Goal: Task Accomplishment & Management: Use online tool/utility

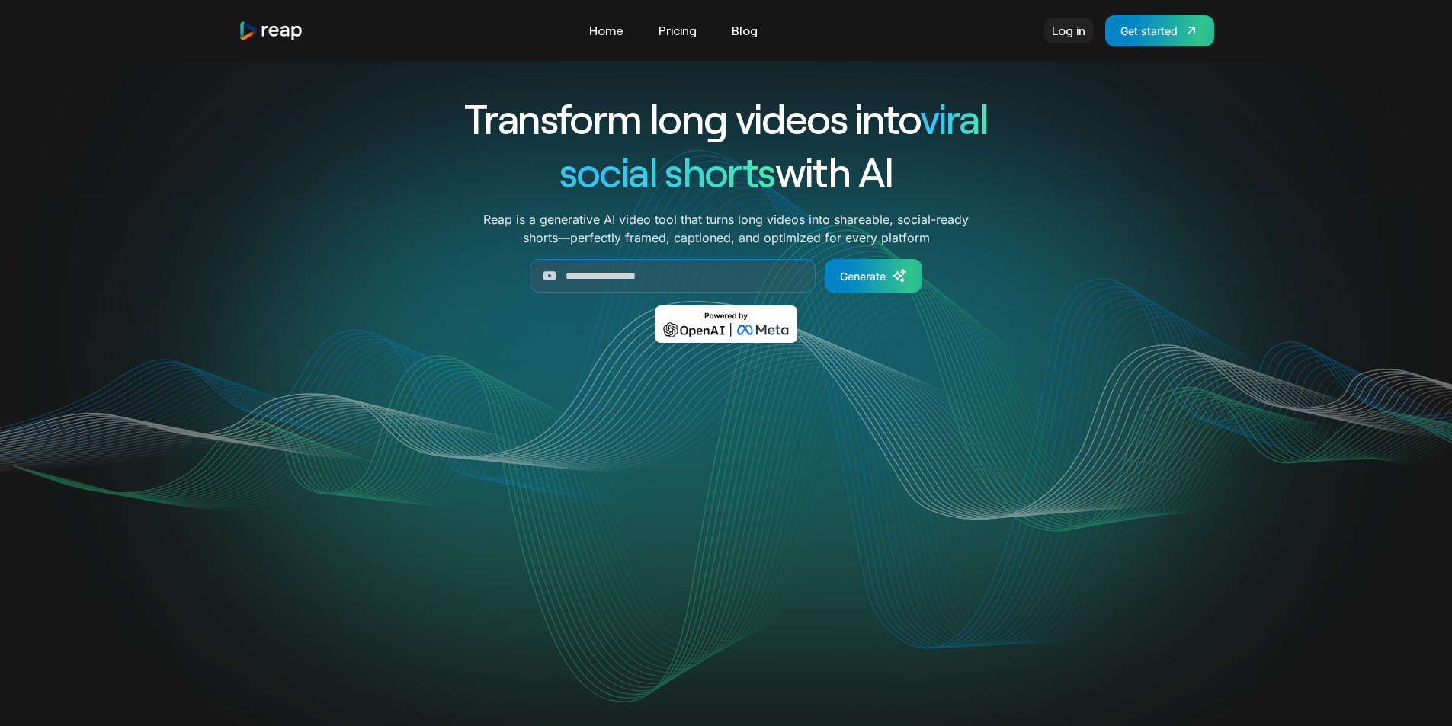
click at [1061, 40] on link "Log in" at bounding box center [1068, 30] width 49 height 24
click at [1063, 30] on link "Log in" at bounding box center [1068, 30] width 49 height 24
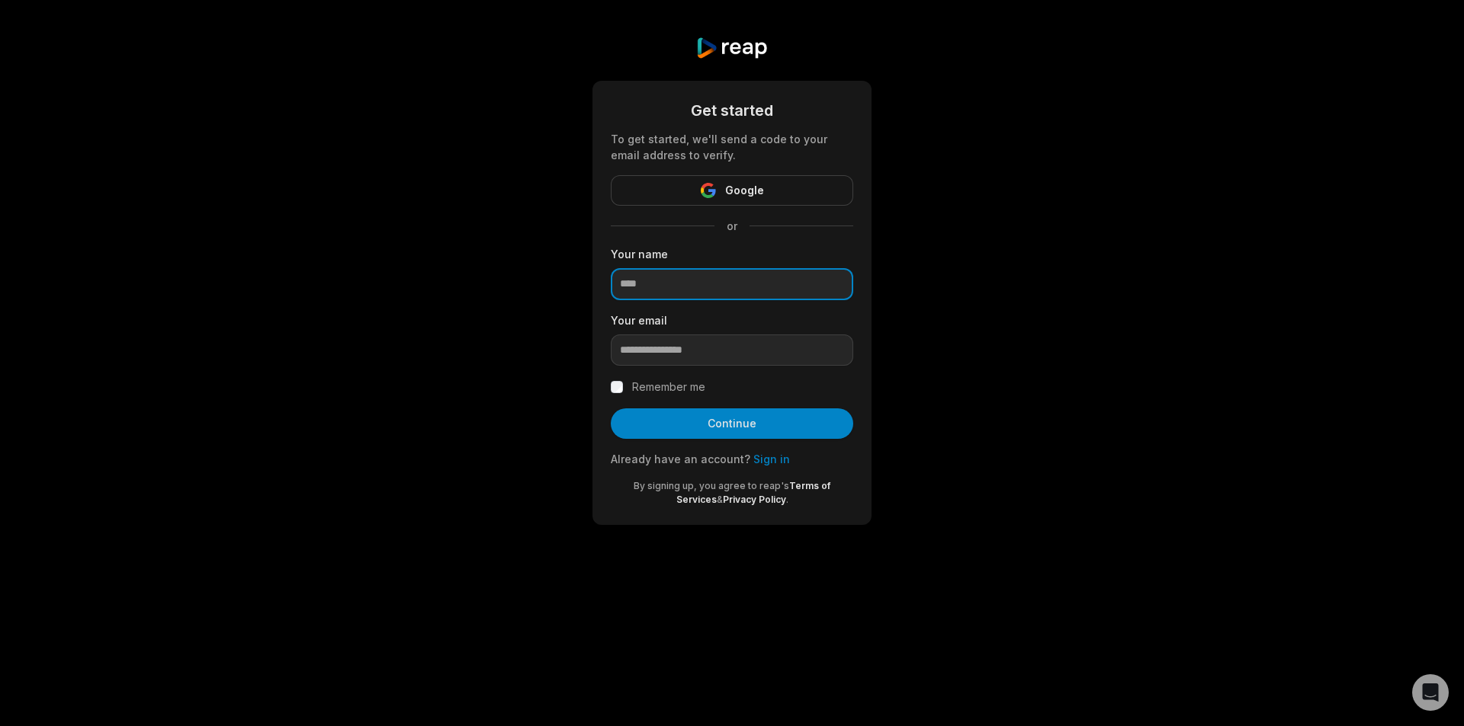
click at [739, 284] on input at bounding box center [732, 284] width 242 height 32
click at [723, 190] on button "Google" at bounding box center [732, 190] width 242 height 30
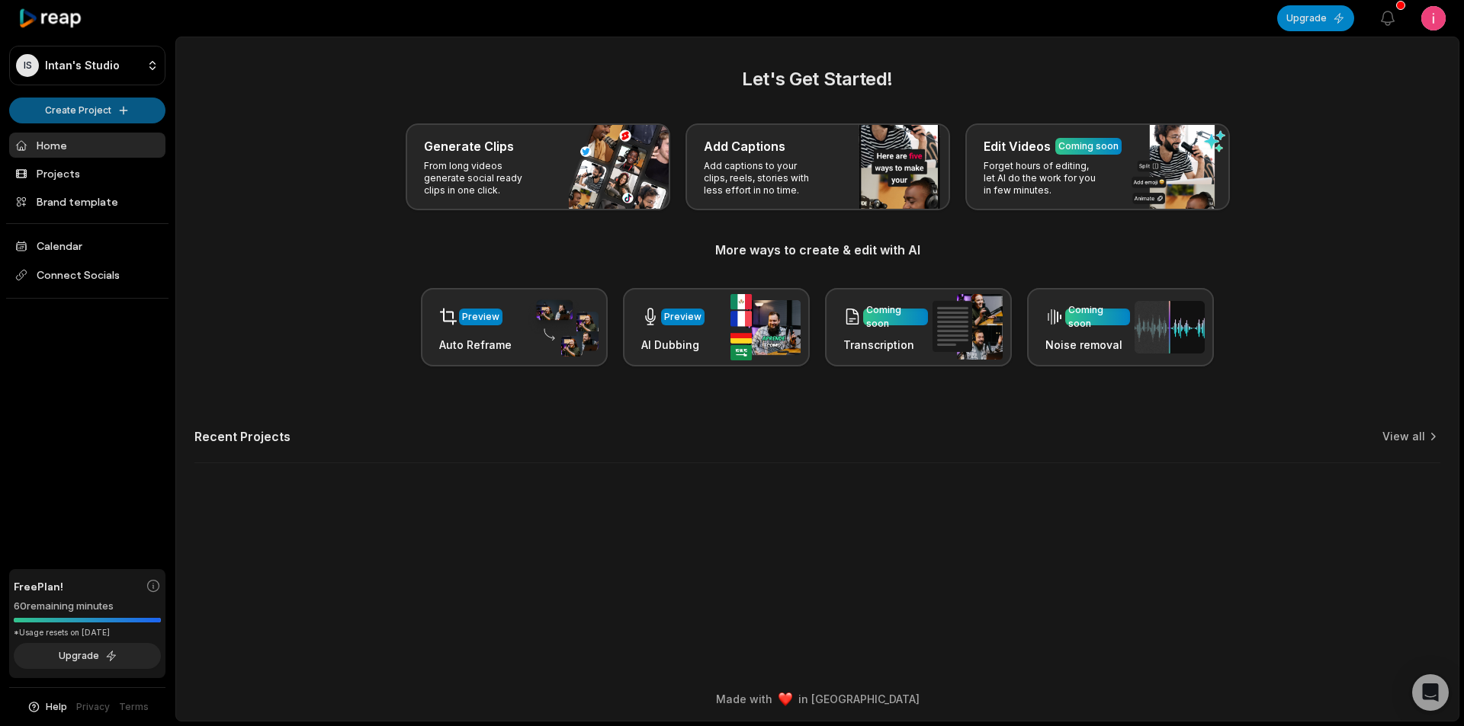
click at [113, 117] on html "IS Intan's Studio Create Project Home Projects Brand template Calendar Connect …" at bounding box center [732, 363] width 1464 height 726
click at [113, 161] on link "Add Captions" at bounding box center [87, 168] width 149 height 25
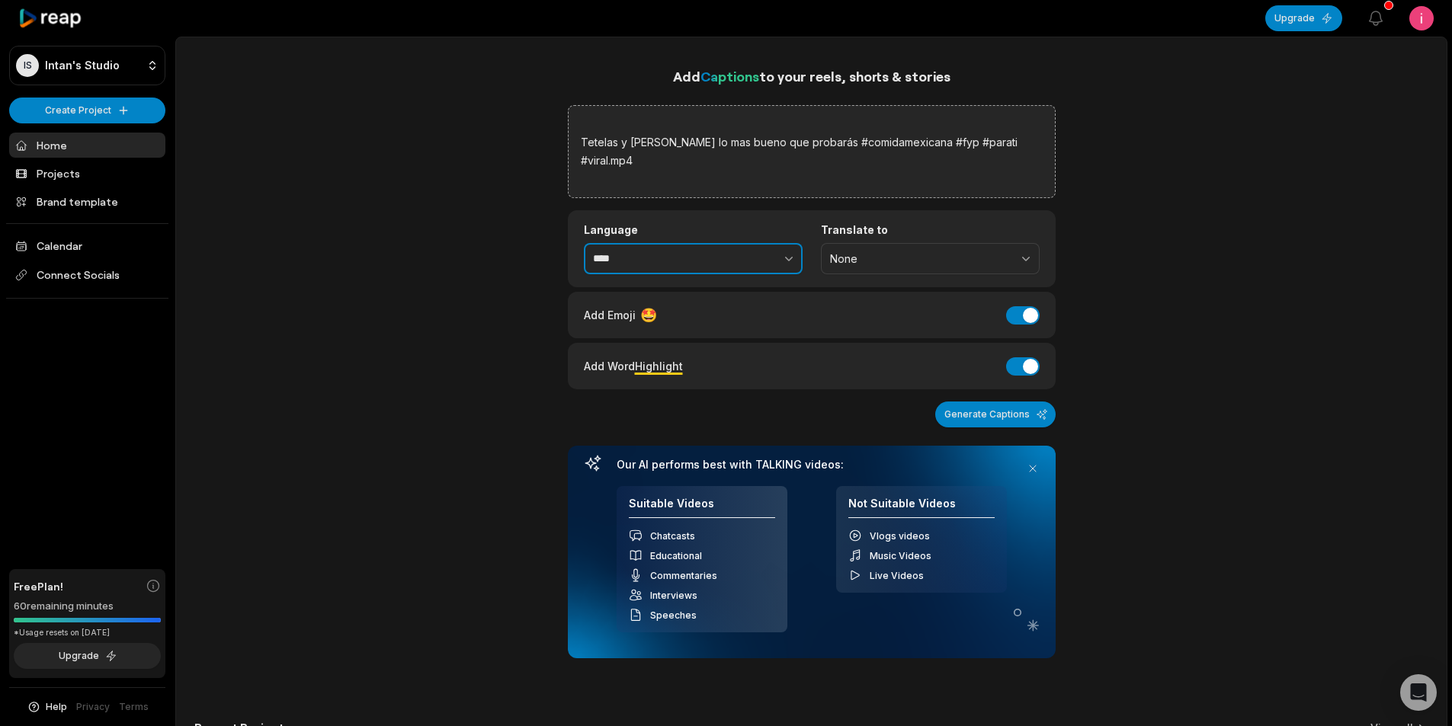
click at [733, 259] on button "button" at bounding box center [756, 259] width 94 height 32
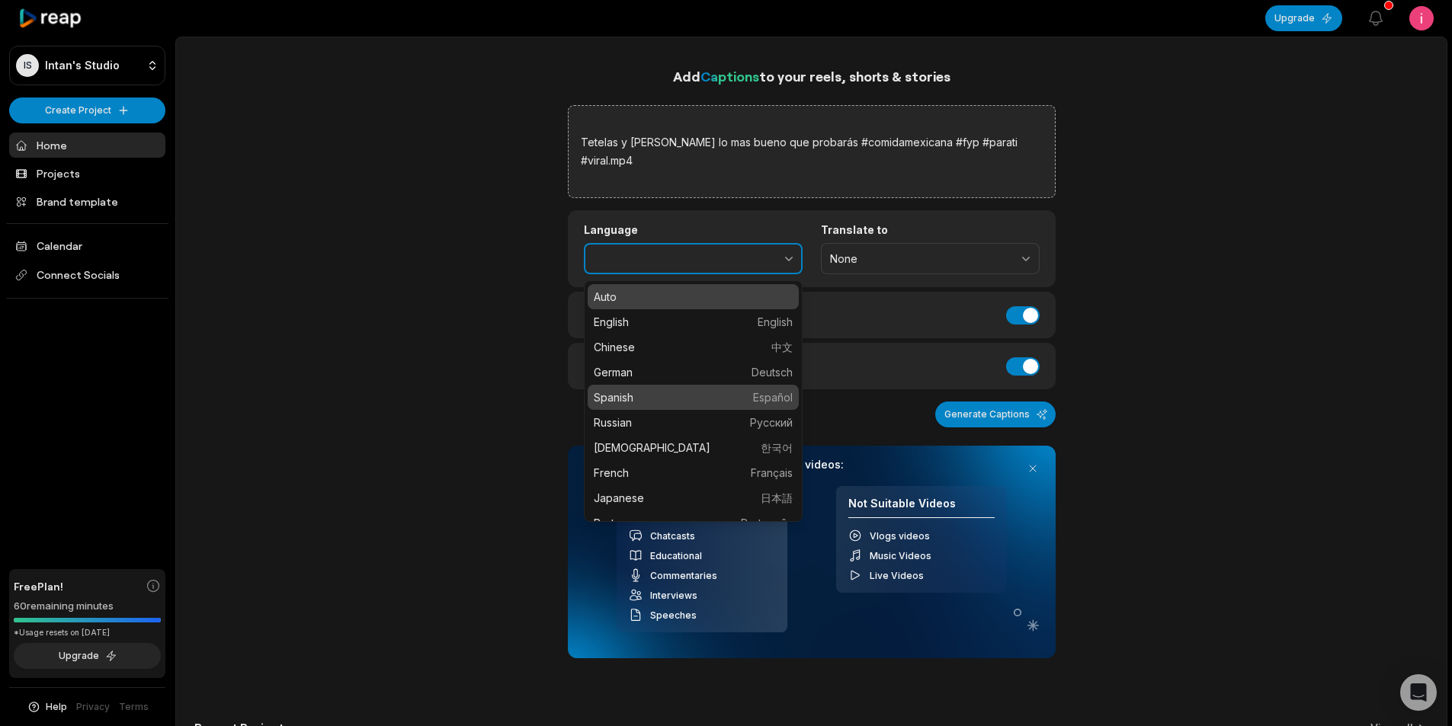
type input "*******"
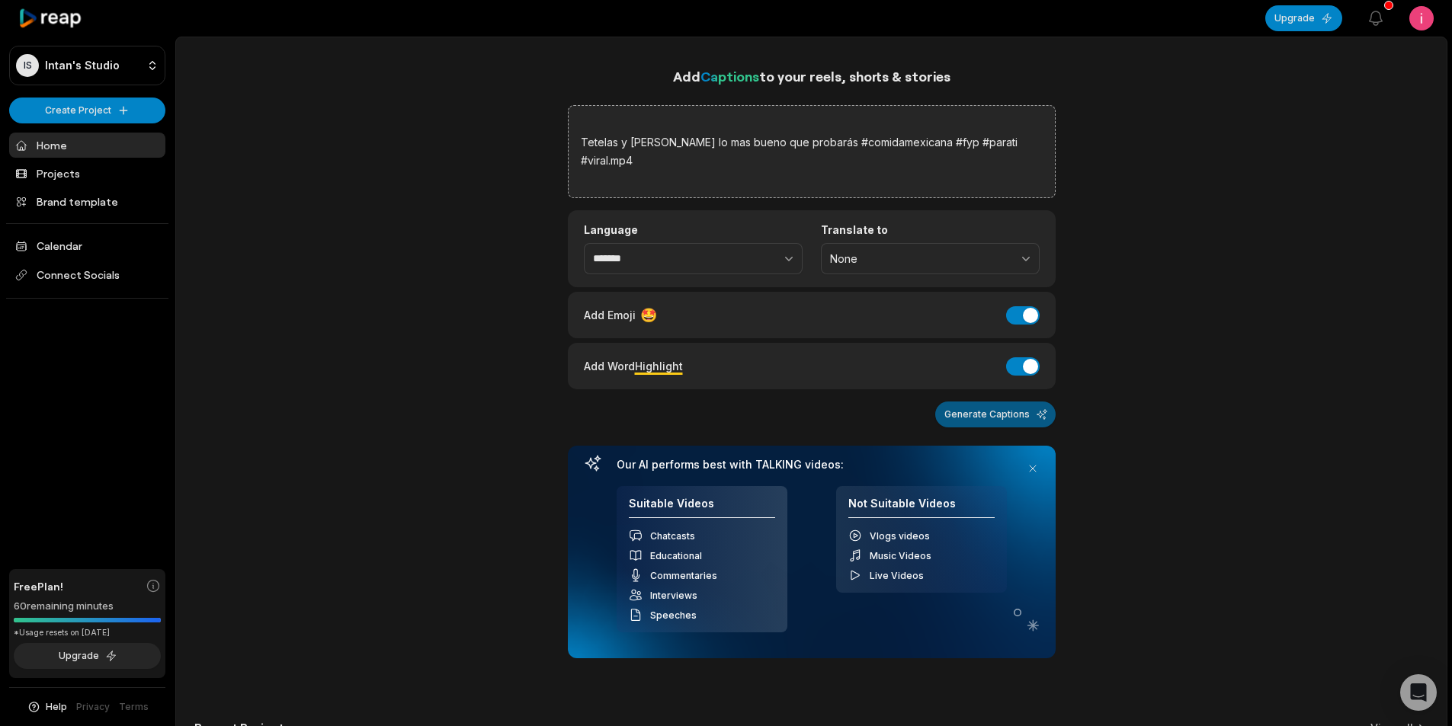
click at [1012, 415] on button "Generate Captions" at bounding box center [995, 415] width 120 height 26
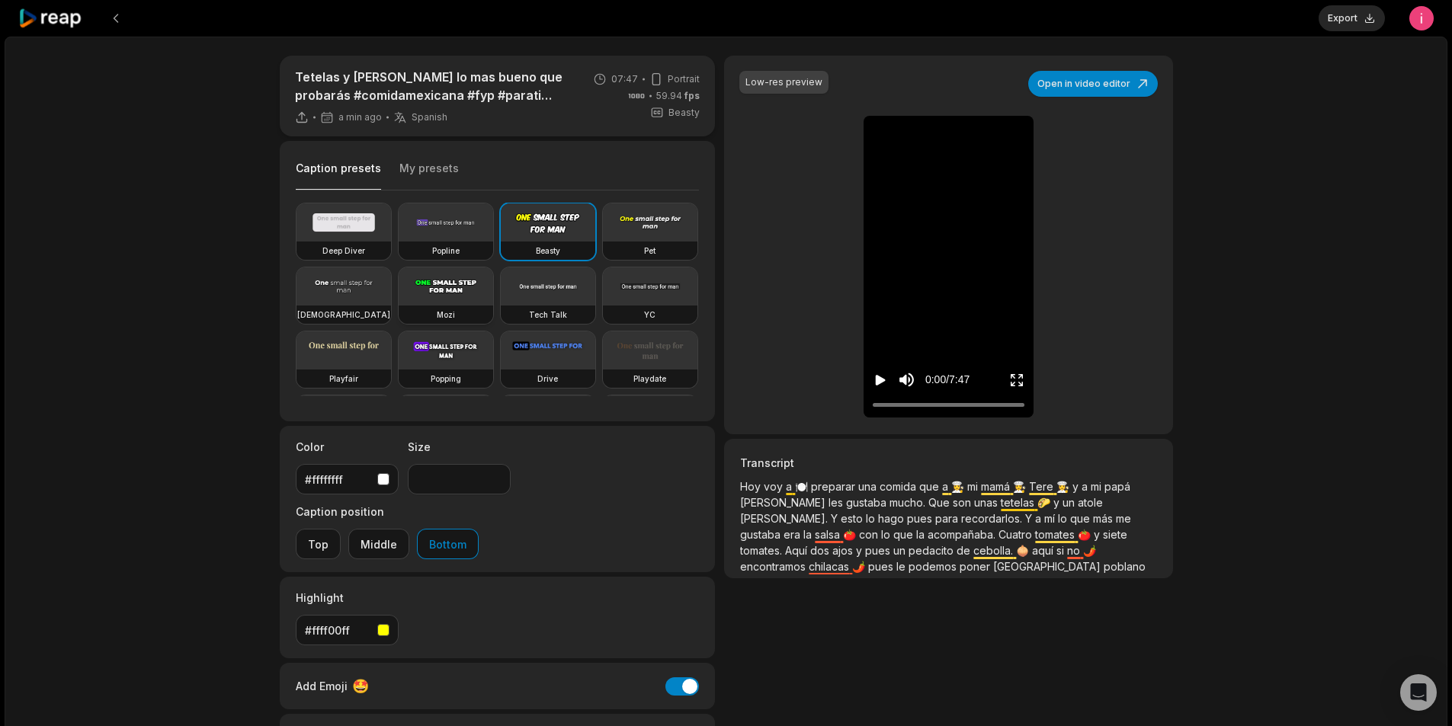
click at [493, 293] on video at bounding box center [446, 287] width 95 height 38
type input "**"
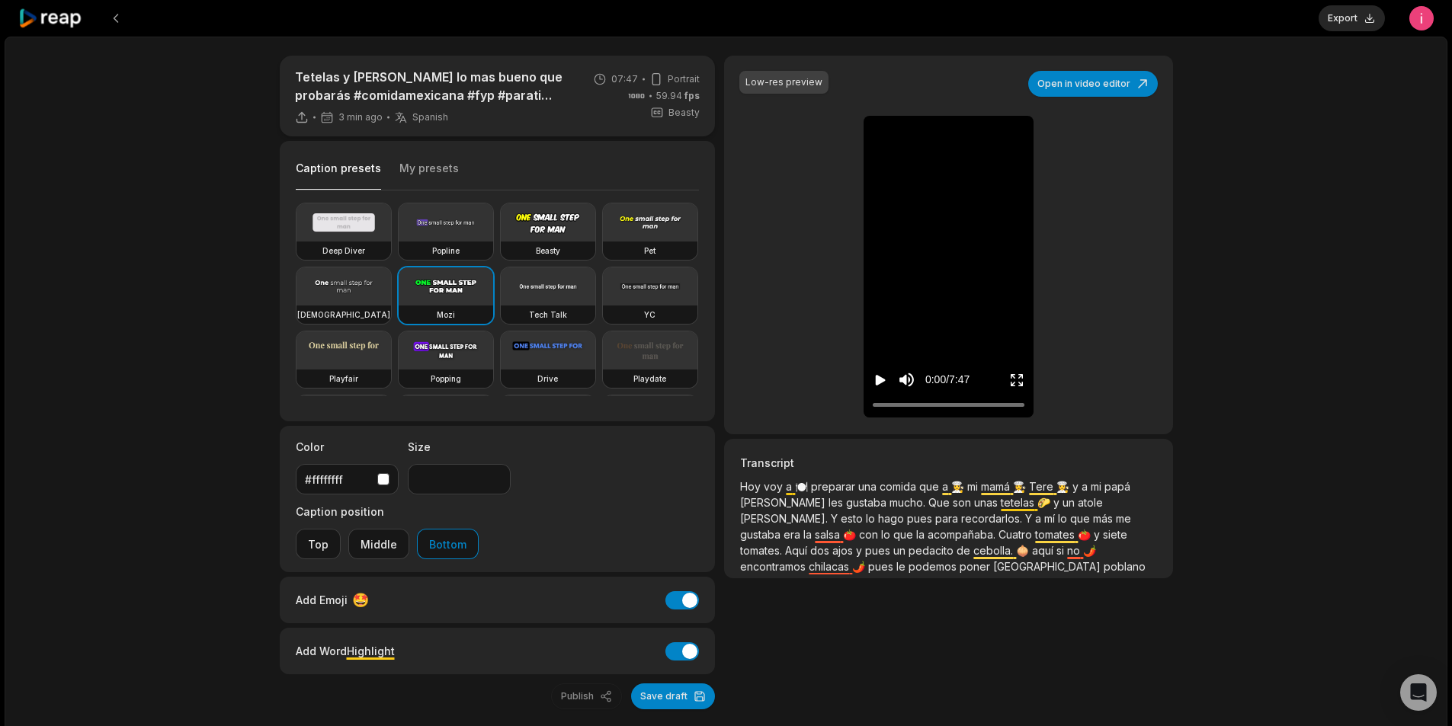
click at [880, 374] on icon "Play video" at bounding box center [880, 380] width 15 height 15
click at [881, 374] on icon "Pause video" at bounding box center [880, 380] width 15 height 15
click at [1325, 21] on button "Export" at bounding box center [1352, 18] width 66 height 26
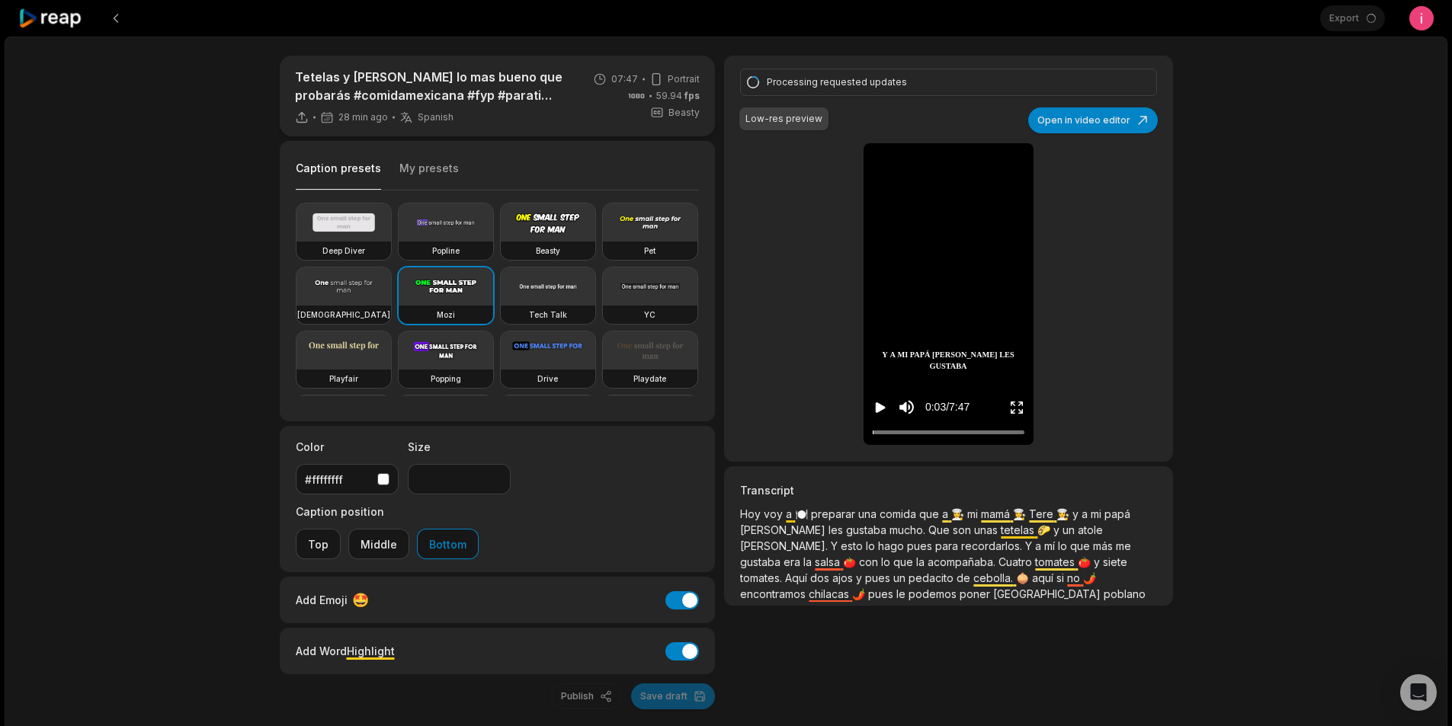
click at [1231, 86] on div "Tetelas y Atole Blanco lo mas bueno que probarás #comidamexicana #fyp #parati #…" at bounding box center [726, 413] width 1443 height 752
click at [1346, 18] on div "Export Open user menu" at bounding box center [1377, 18] width 114 height 37
click at [57, 13] on icon at bounding box center [50, 18] width 65 height 21
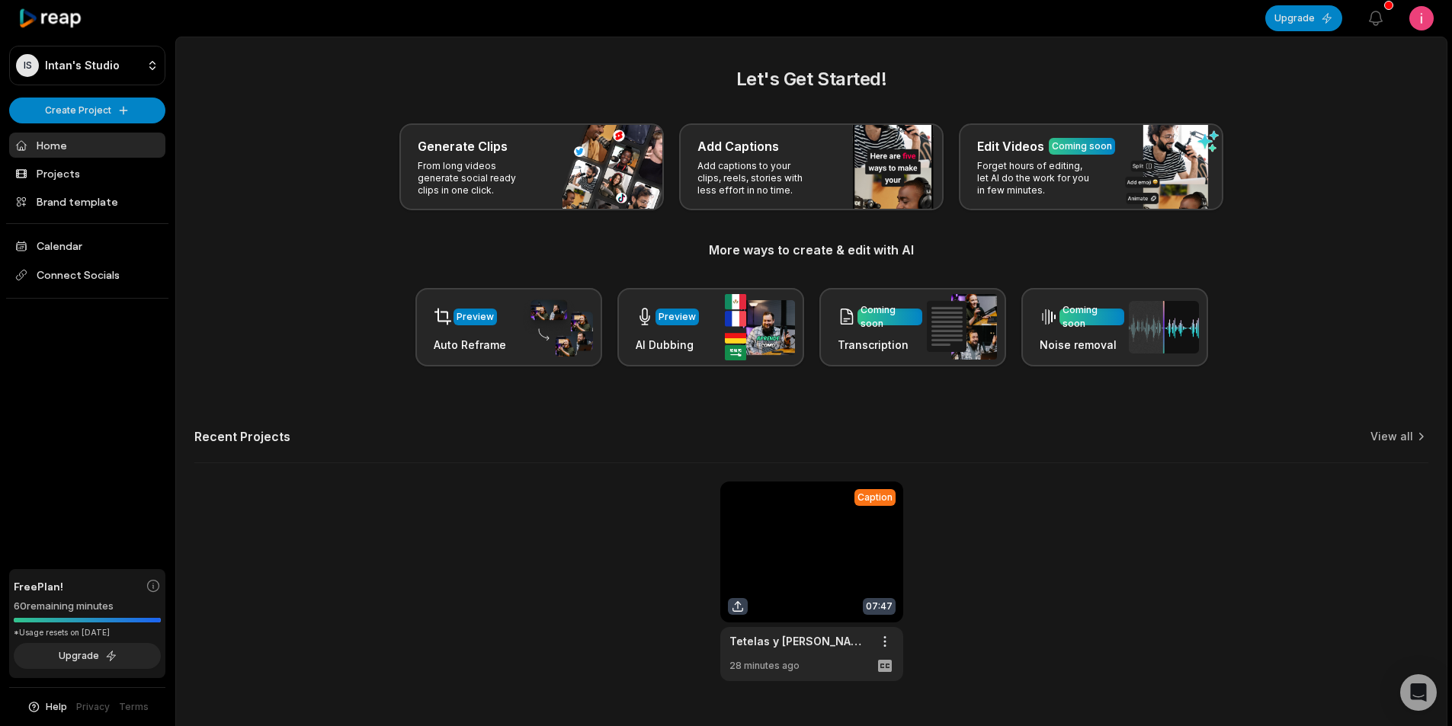
click at [883, 560] on link at bounding box center [811, 582] width 183 height 200
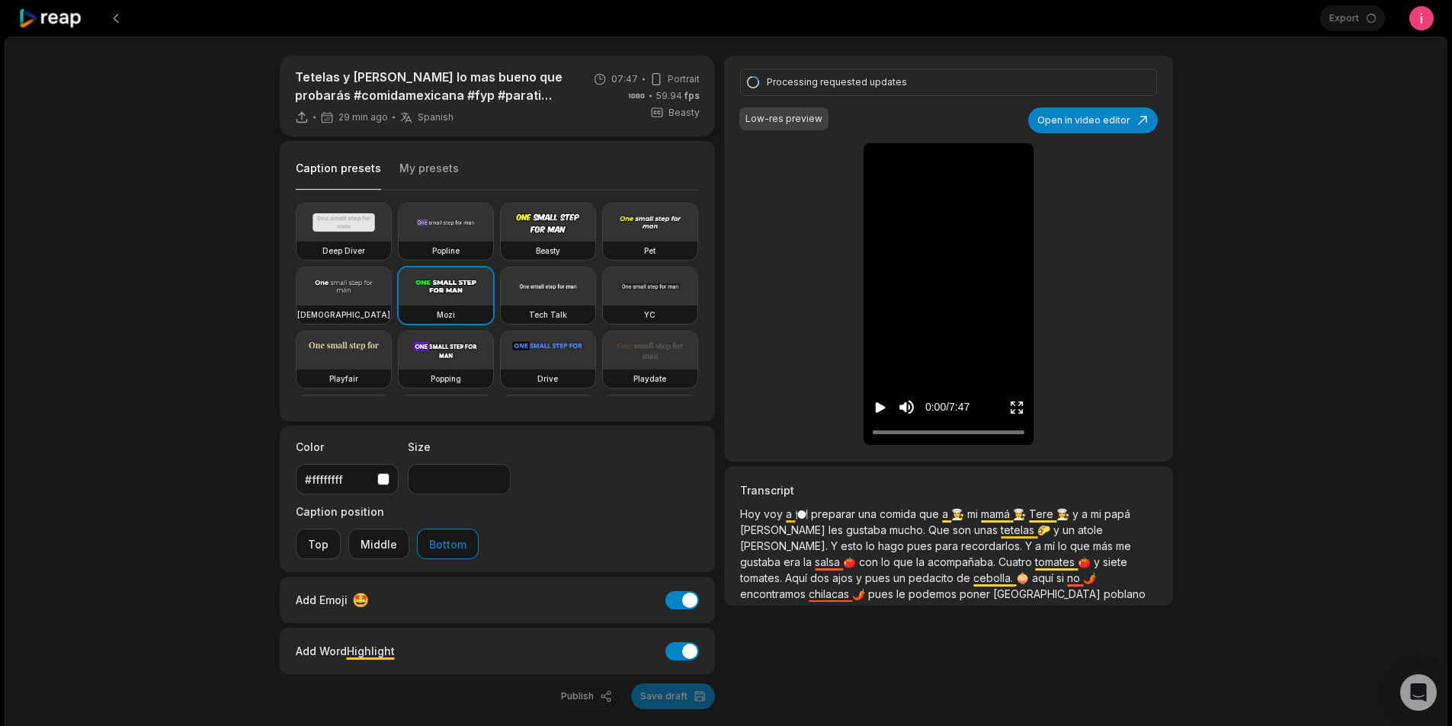
click at [67, 21] on icon at bounding box center [50, 18] width 65 height 21
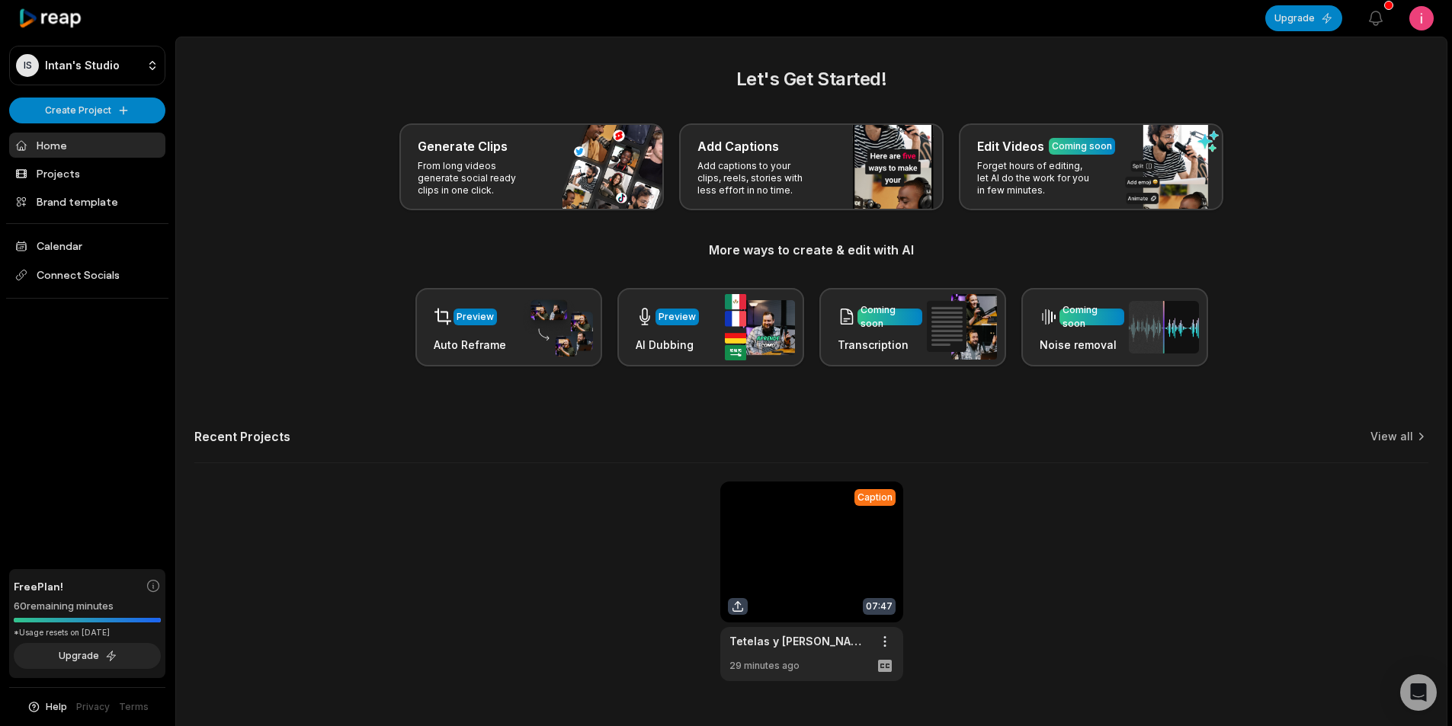
click at [861, 521] on link at bounding box center [811, 582] width 183 height 200
